Goal: Communication & Community: Answer question/provide support

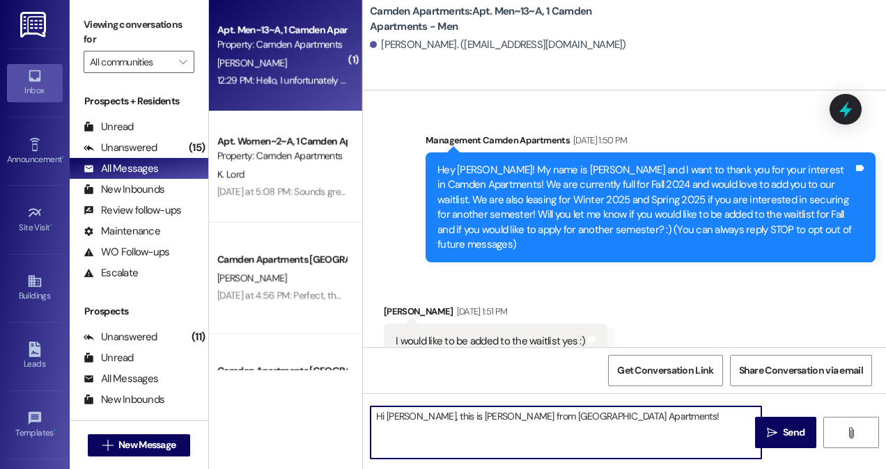
scroll to position [24291, 0]
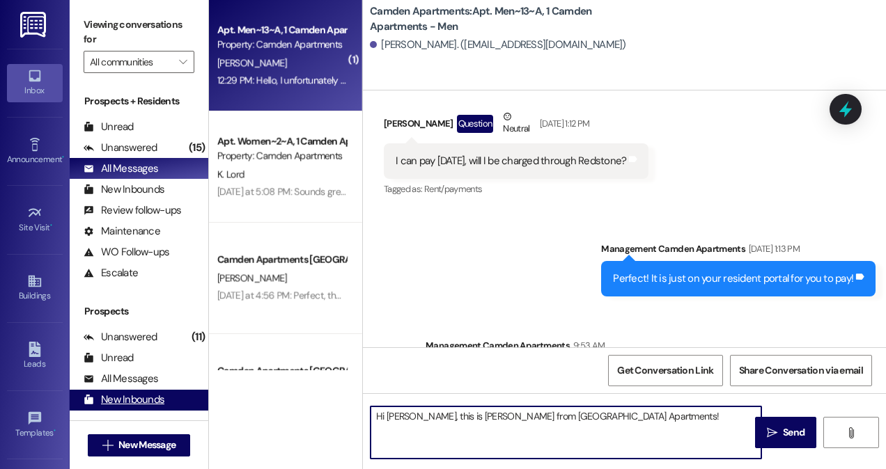
drag, startPoint x: 593, startPoint y: 419, endPoint x: 193, endPoint y: 393, distance: 401.1
click at [198, 393] on div "Viewing conversations for All communities  Prospects + Residents Unread (0) Un…" at bounding box center [478, 234] width 816 height 469
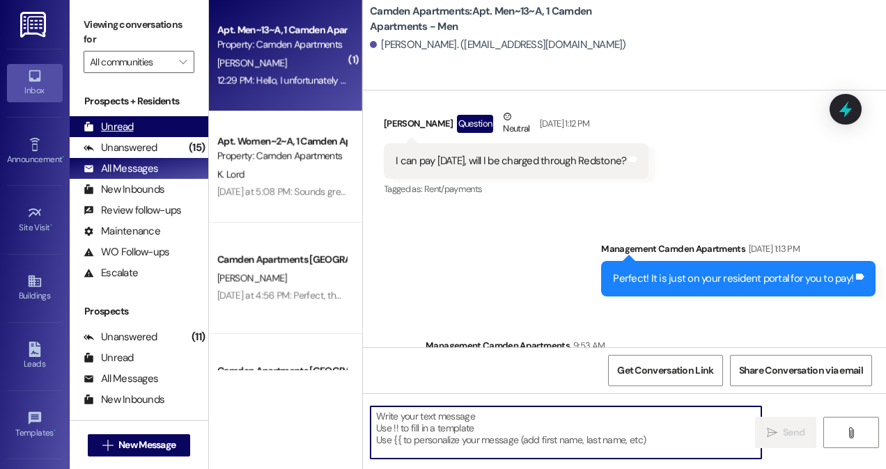
click at [120, 128] on div "Unread" at bounding box center [109, 127] width 50 height 15
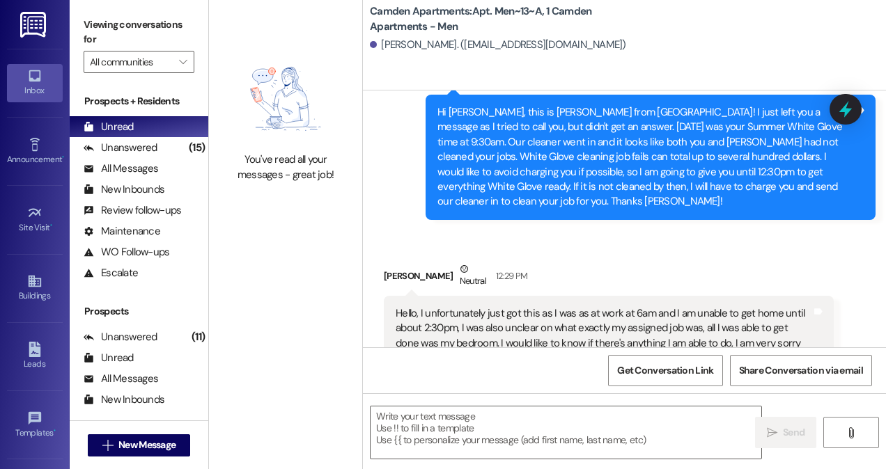
scroll to position [24555, 0]
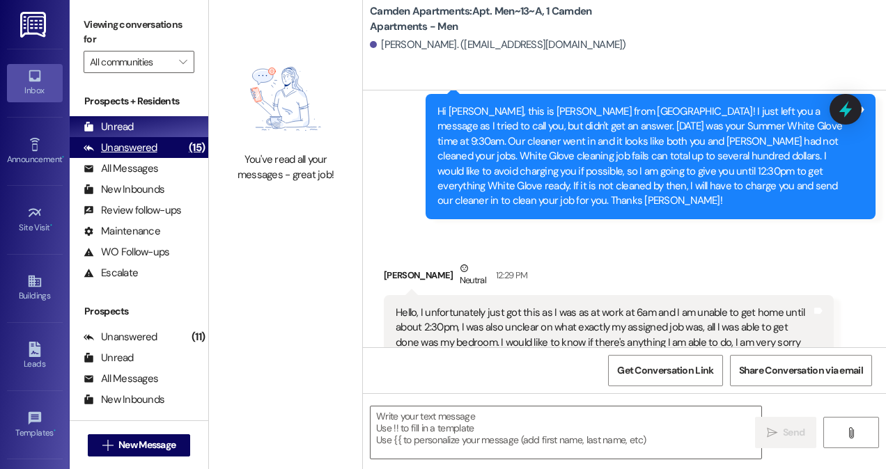
click at [156, 149] on div "Unanswered (15)" at bounding box center [139, 147] width 139 height 21
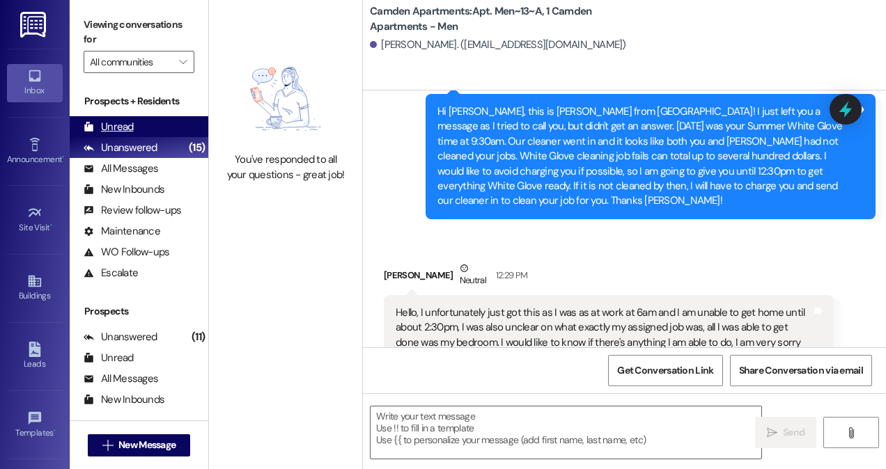
click at [163, 127] on div "Unread (0)" at bounding box center [139, 126] width 139 height 21
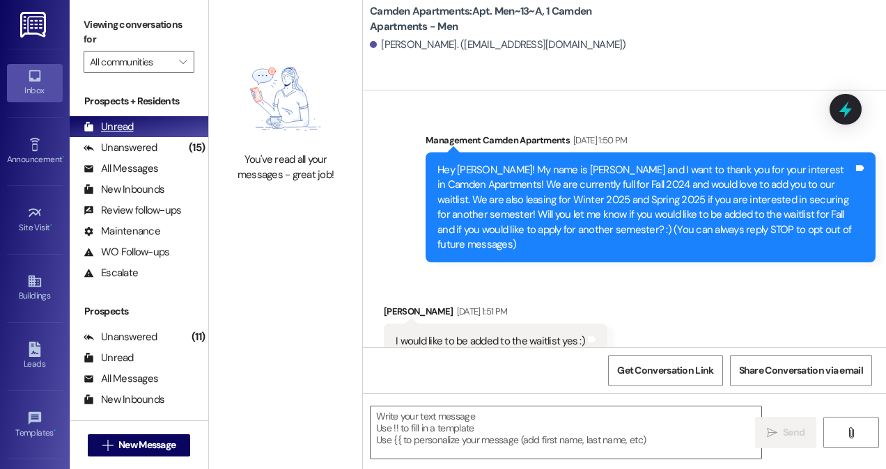
scroll to position [24554, 0]
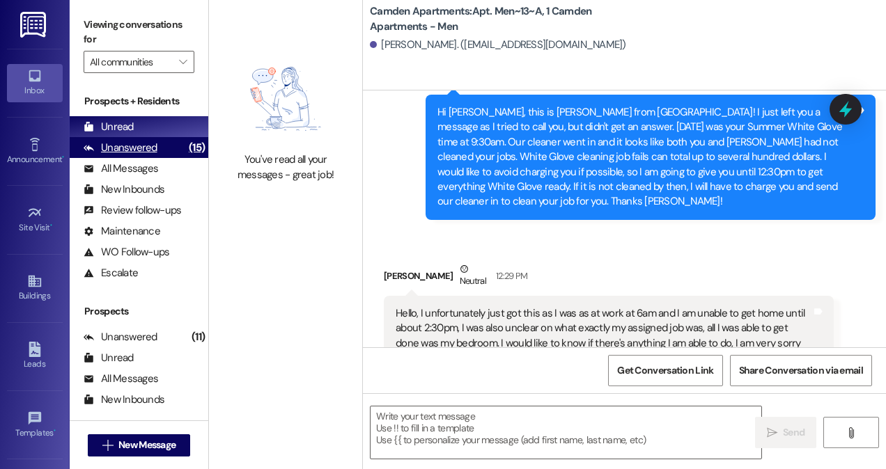
click at [187, 148] on div "(15)" at bounding box center [196, 148] width 23 height 22
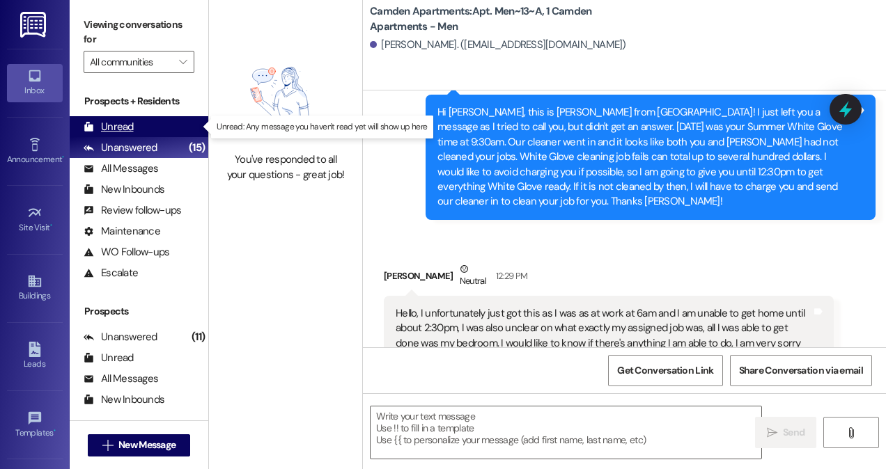
click at [178, 126] on div "Unread (0)" at bounding box center [139, 126] width 139 height 21
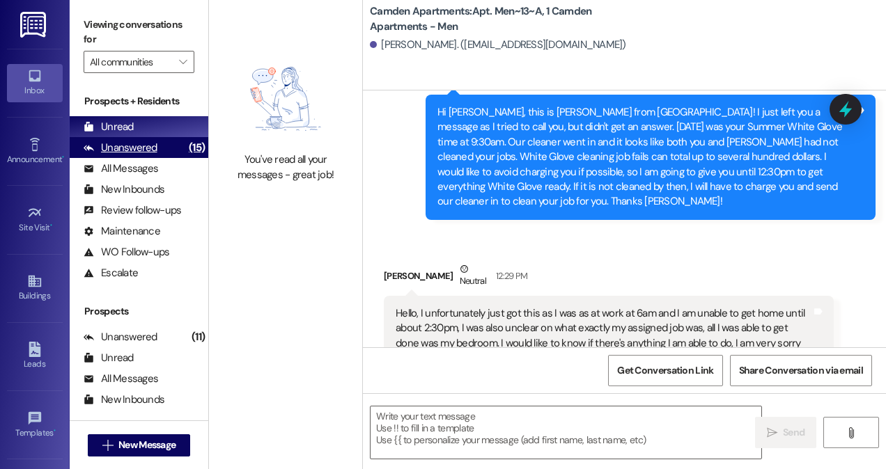
click at [162, 152] on div "Unanswered (15)" at bounding box center [139, 147] width 139 height 21
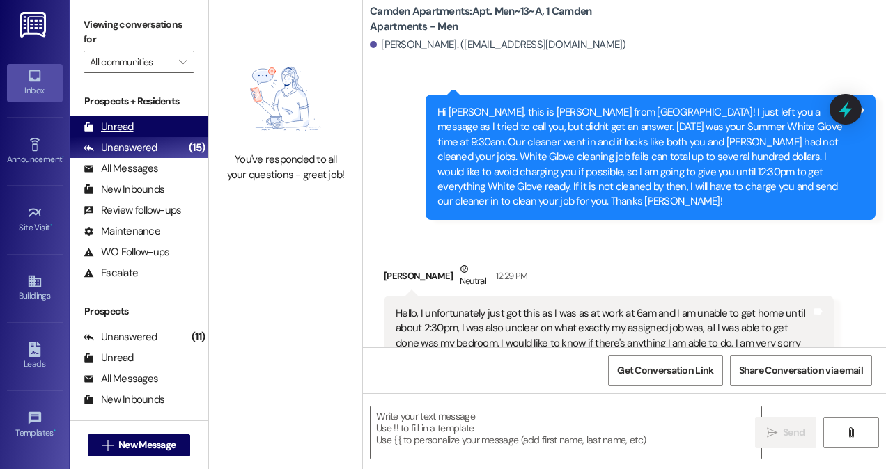
click at [167, 129] on div "Unread (0)" at bounding box center [139, 126] width 139 height 21
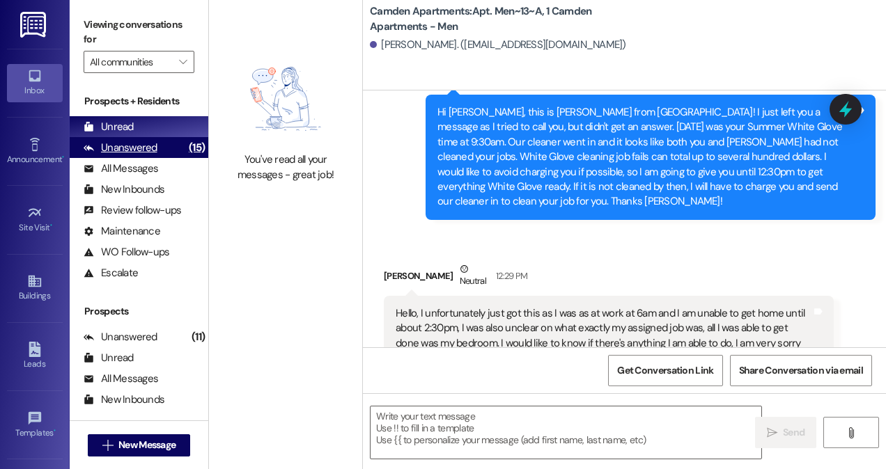
click at [164, 150] on div "Unanswered (15)" at bounding box center [139, 147] width 139 height 21
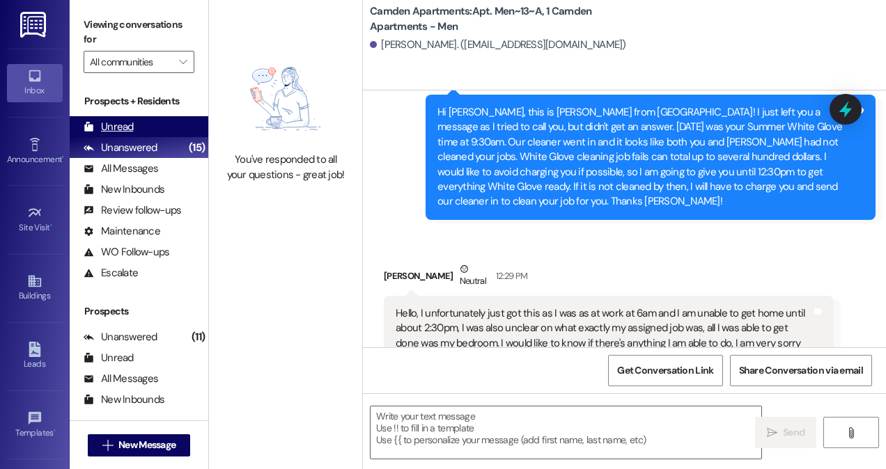
click at [170, 124] on div "Unread (0)" at bounding box center [139, 126] width 139 height 21
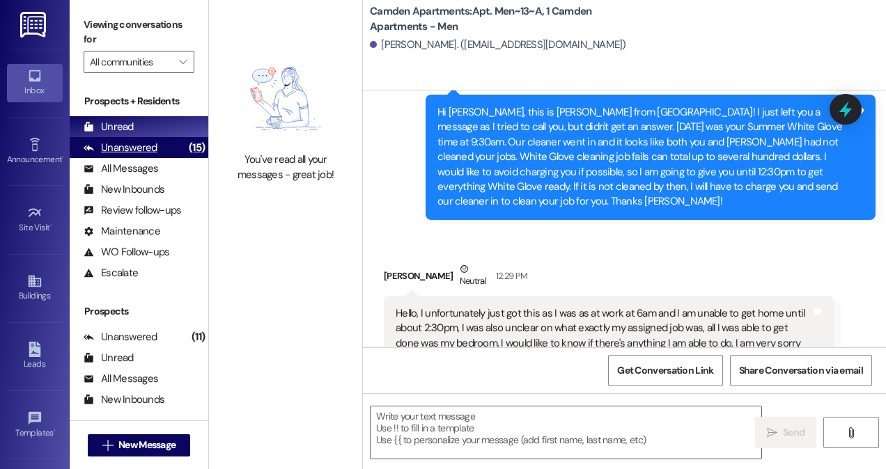
click at [131, 152] on div "Unanswered" at bounding box center [121, 148] width 74 height 15
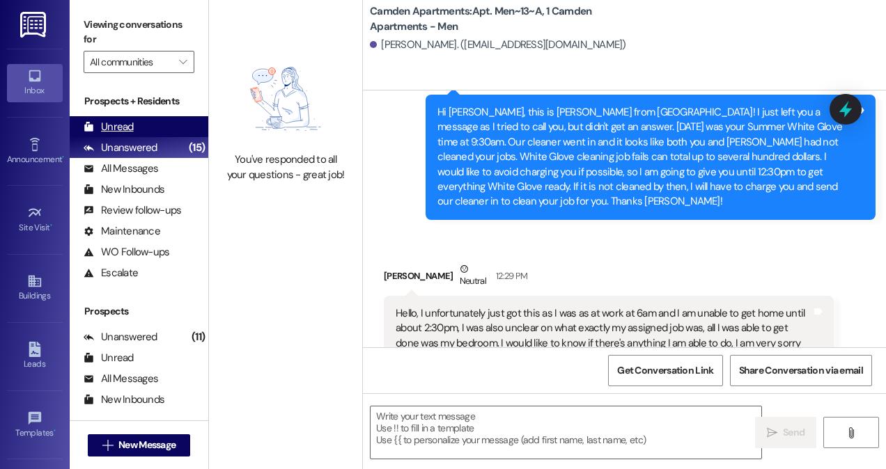
click at [141, 128] on div "Unread (0)" at bounding box center [139, 126] width 139 height 21
